Goal: Task Accomplishment & Management: Manage account settings

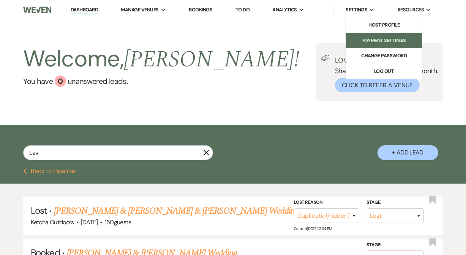
click at [372, 41] on li "Payment Settings" at bounding box center [384, 41] width 68 height 8
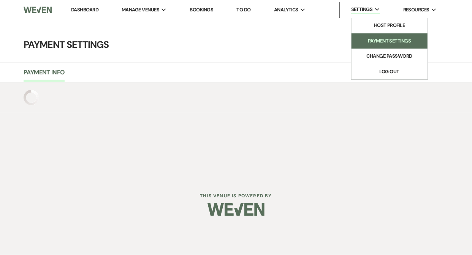
select select "502"
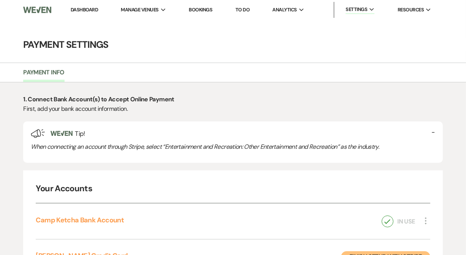
select select "true"
select select "48"
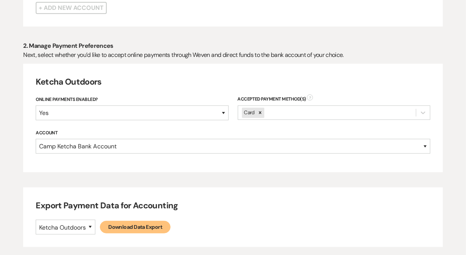
scroll to position [344, 0]
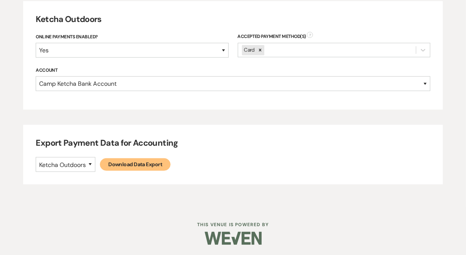
click at [132, 163] on link "Download Data Export" at bounding box center [135, 165] width 70 height 13
select select
